Goal: Information Seeking & Learning: Learn about a topic

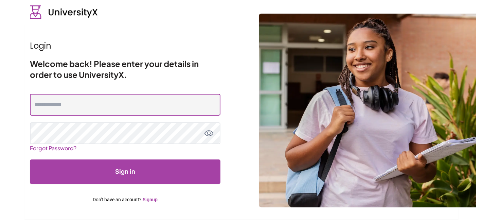
type input "**********"
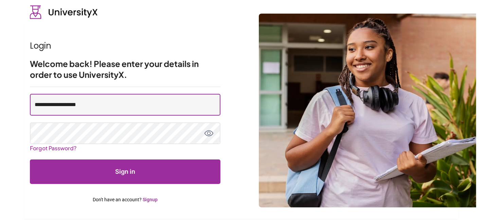
click at [85, 105] on input "**********" at bounding box center [125, 105] width 191 height 22
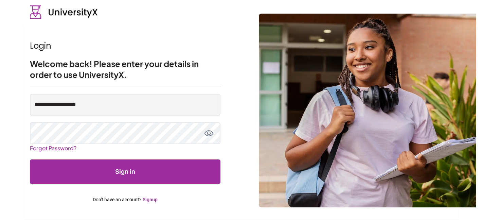
click at [87, 171] on button "Sign in" at bounding box center [125, 171] width 191 height 24
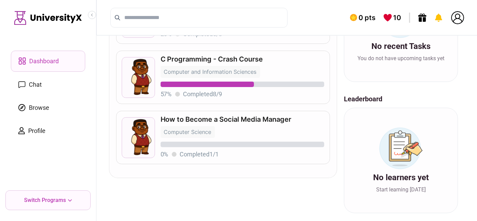
scroll to position [152, 0]
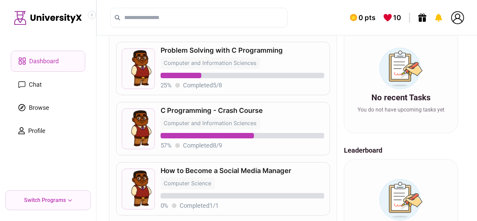
click at [237, 113] on div "C Programming - Crash Course Computer and Information Sciences 57 % Completed 8…" at bounding box center [243, 128] width 164 height 43
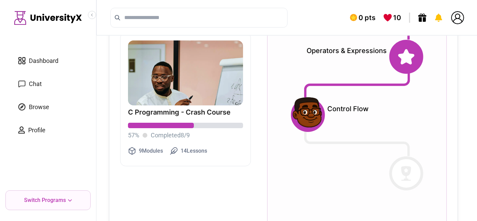
scroll to position [101, 0]
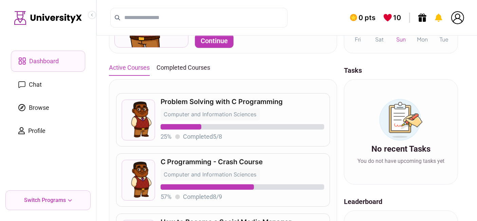
scroll to position [152, 0]
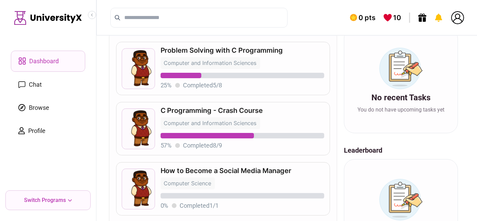
click at [239, 107] on p "C Programming - Crash Course" at bounding box center [243, 110] width 164 height 7
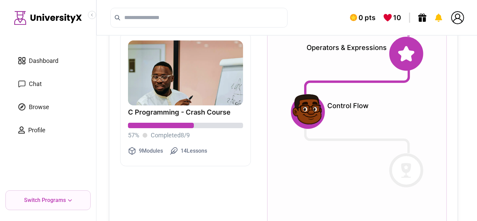
scroll to position [101, 0]
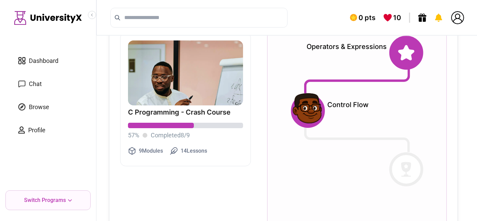
click at [407, 172] on icon at bounding box center [406, 169] width 11 height 15
drag, startPoint x: 407, startPoint y: 172, endPoint x: 414, endPoint y: 124, distance: 48.2
click at [408, 169] on icon at bounding box center [407, 169] width 10 height 15
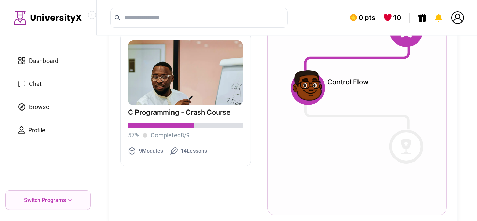
scroll to position [133, 0]
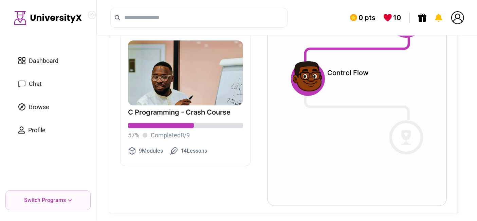
click at [412, 133] on div at bounding box center [406, 137] width 34 height 34
click at [398, 132] on div at bounding box center [406, 137] width 34 height 34
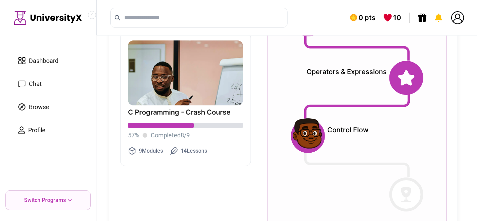
scroll to position [82, 0]
